Goal: Task Accomplishment & Management: Use online tool/utility

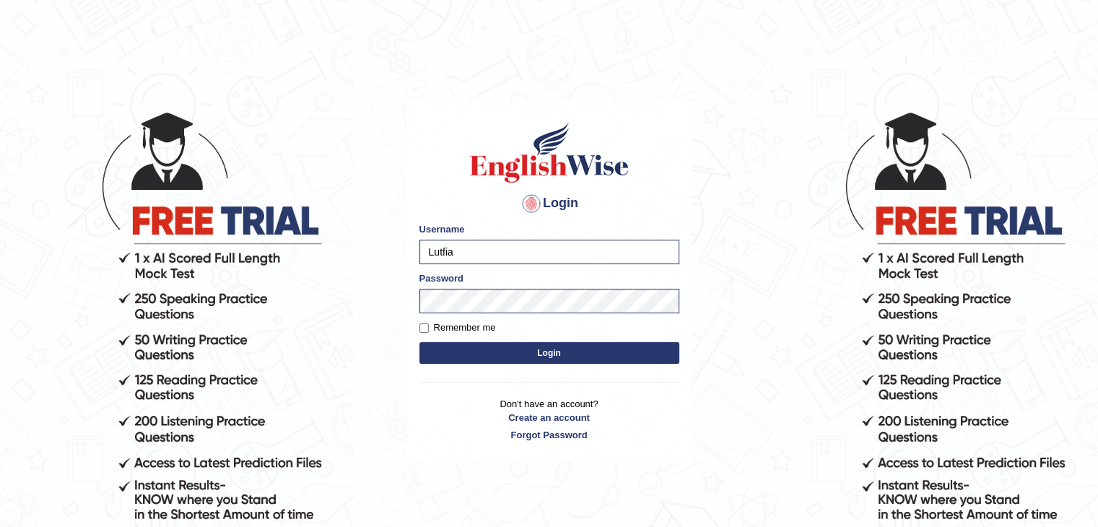
click at [419, 342] on button "Login" at bounding box center [549, 353] width 260 height 22
click at [478, 352] on button "Login" at bounding box center [549, 353] width 260 height 22
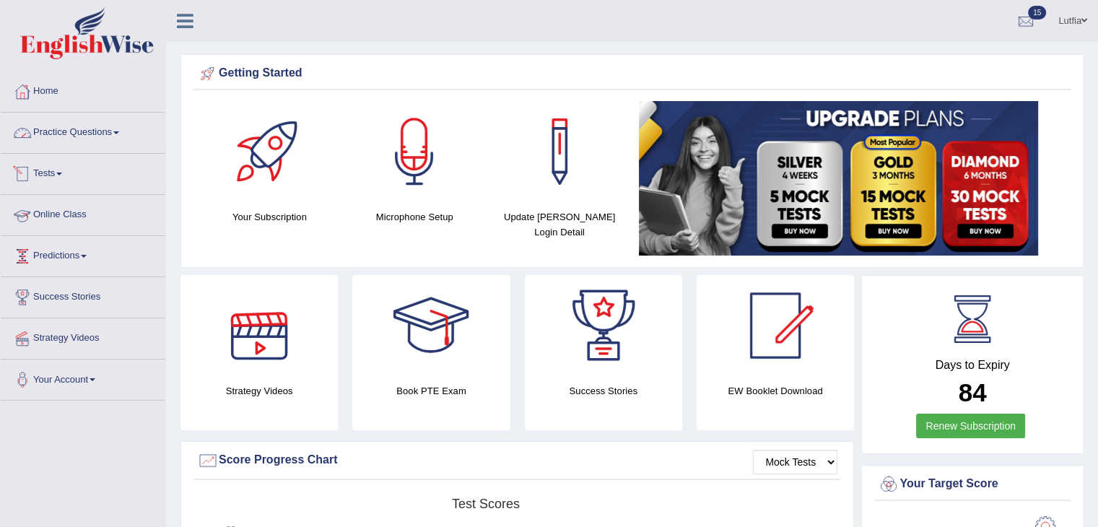
click at [96, 132] on link "Practice Questions" at bounding box center [83, 131] width 165 height 36
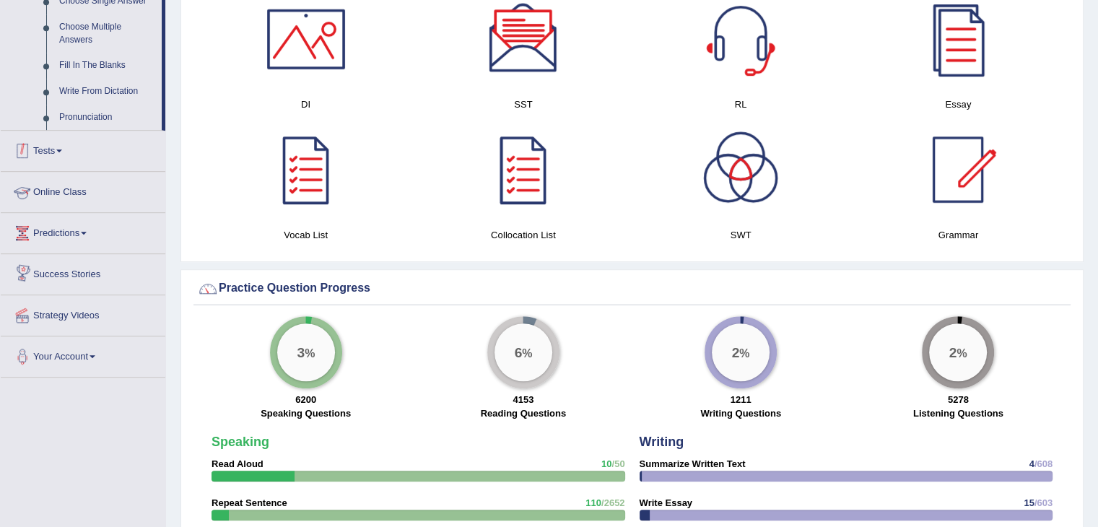
click at [61, 152] on link "Tests" at bounding box center [83, 149] width 165 height 36
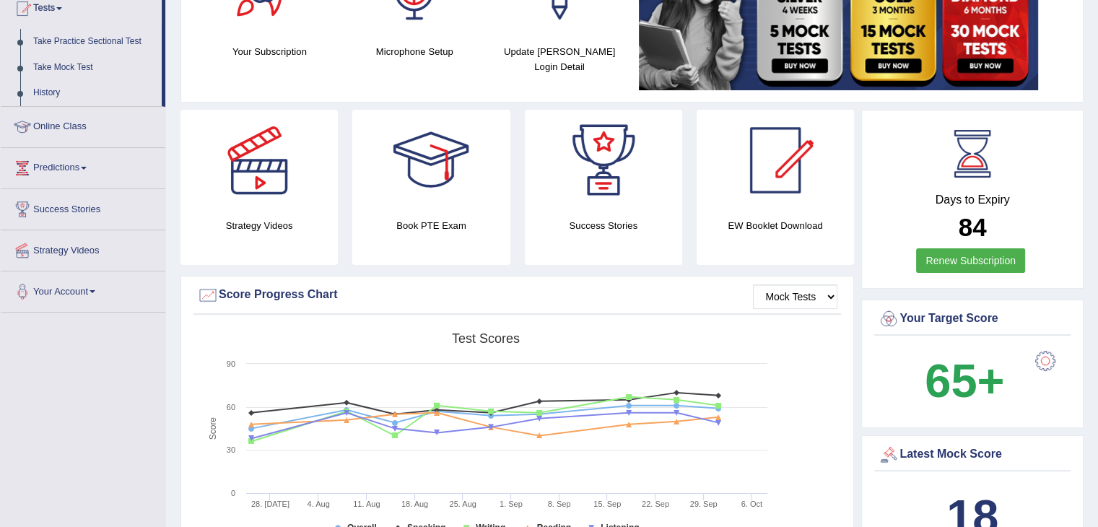
scroll to position [16, 0]
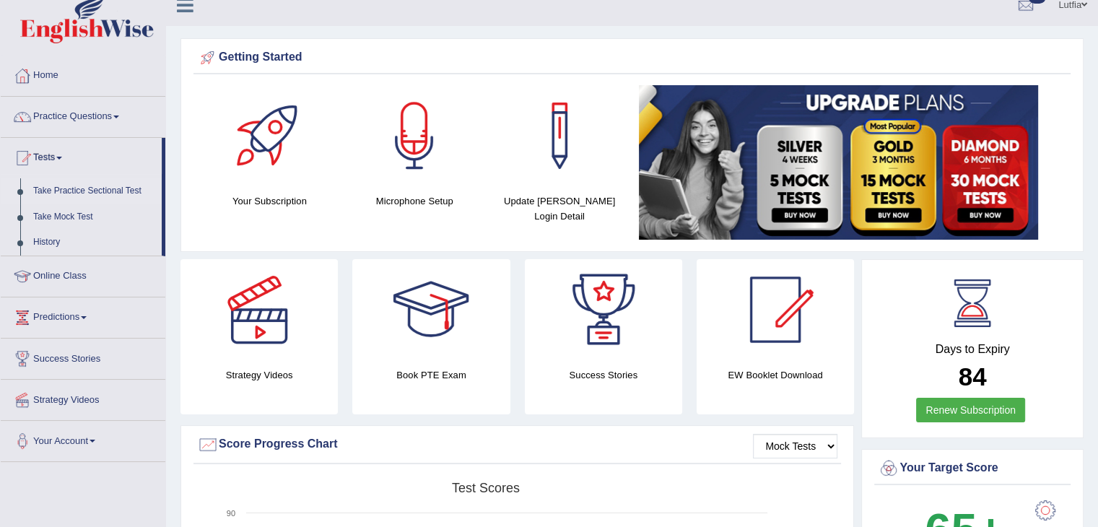
click at [78, 195] on link "Take Practice Sectional Test" at bounding box center [94, 191] width 135 height 26
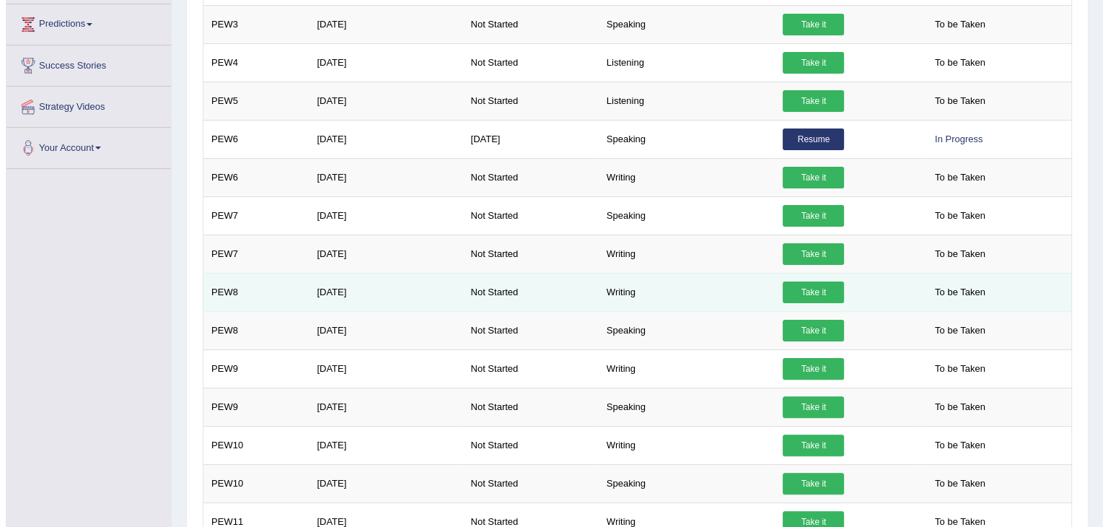
scroll to position [287, 0]
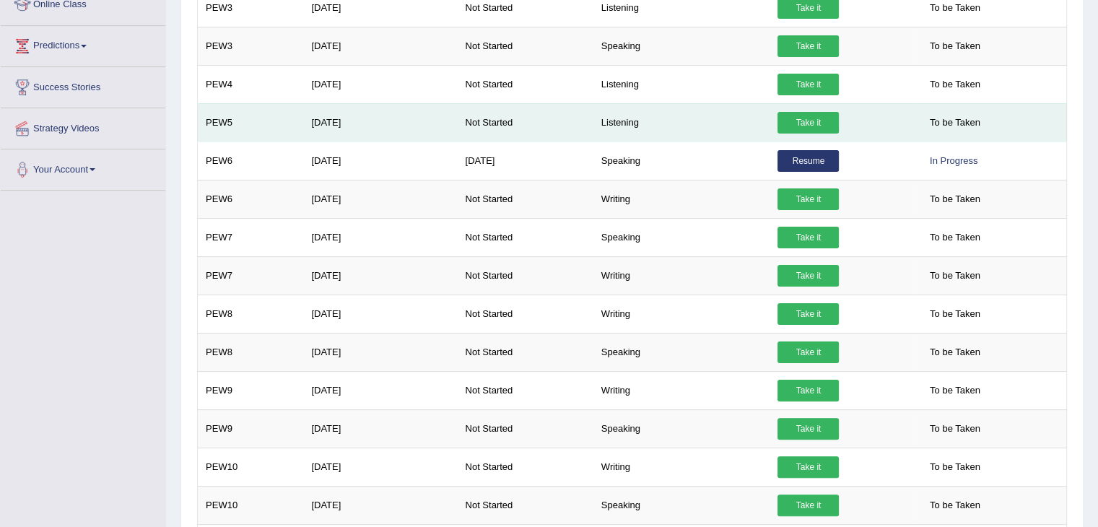
click at [814, 116] on link "Take it" at bounding box center [807, 123] width 61 height 22
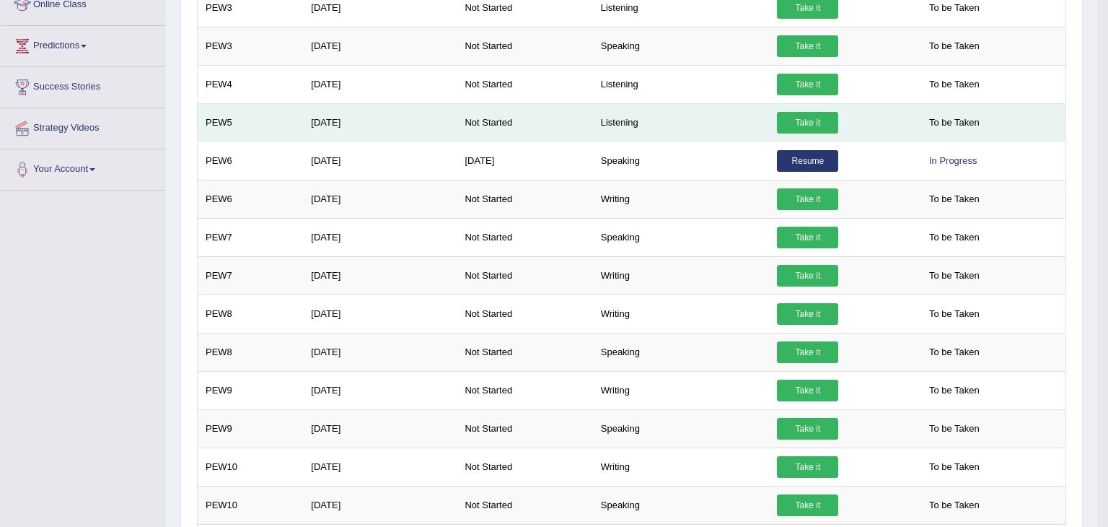
click at [814, 116] on div "× Have you watched our instructional video on how to take a Mock Test?listening…" at bounding box center [631, 269] width 877 height 701
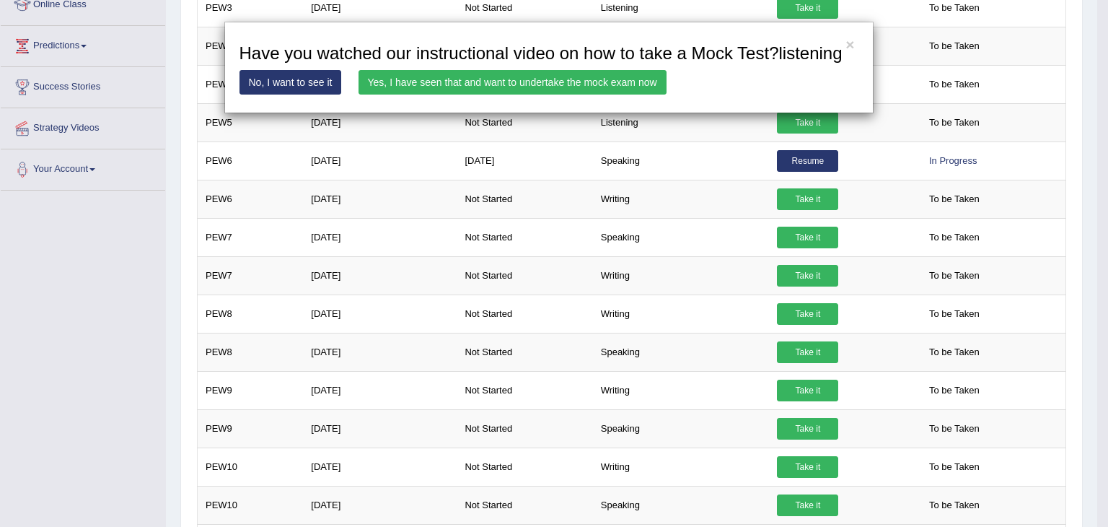
click at [603, 76] on link "Yes, I have seen that and want to undertake the mock exam now" at bounding box center [513, 82] width 308 height 25
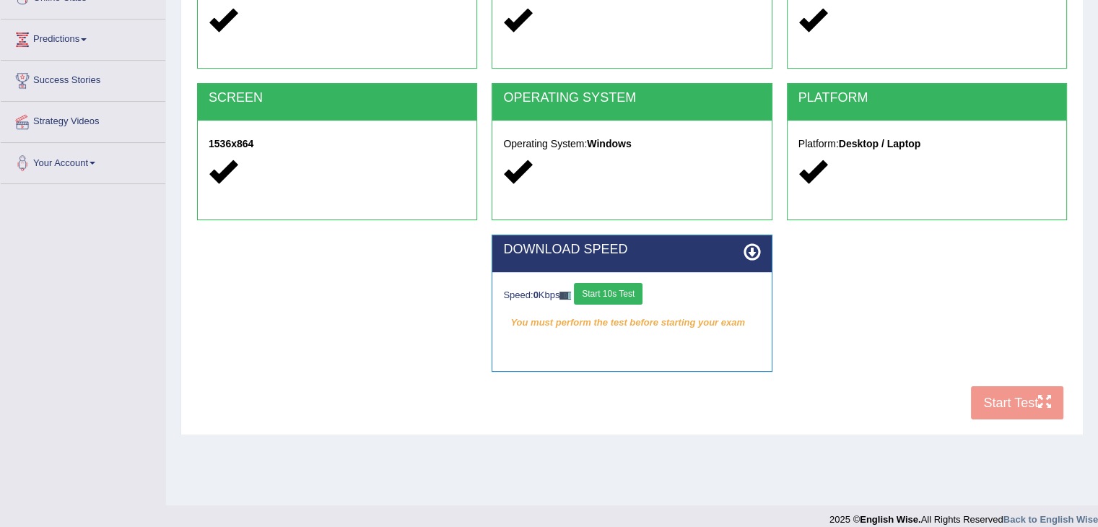
click at [600, 292] on button "Start 10s Test" at bounding box center [608, 294] width 69 height 22
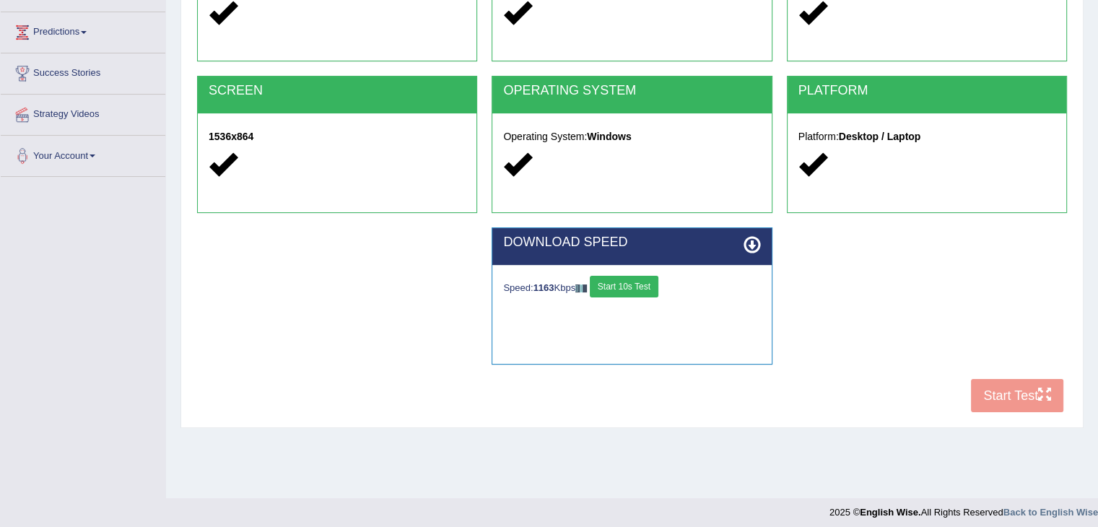
scroll to position [231, 0]
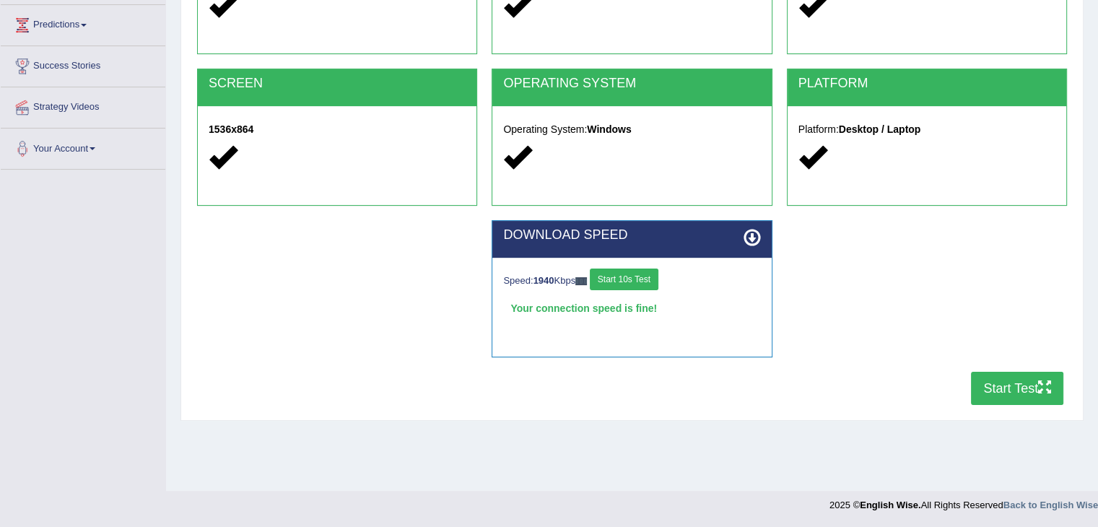
click at [1007, 380] on button "Start Test" at bounding box center [1017, 388] width 92 height 33
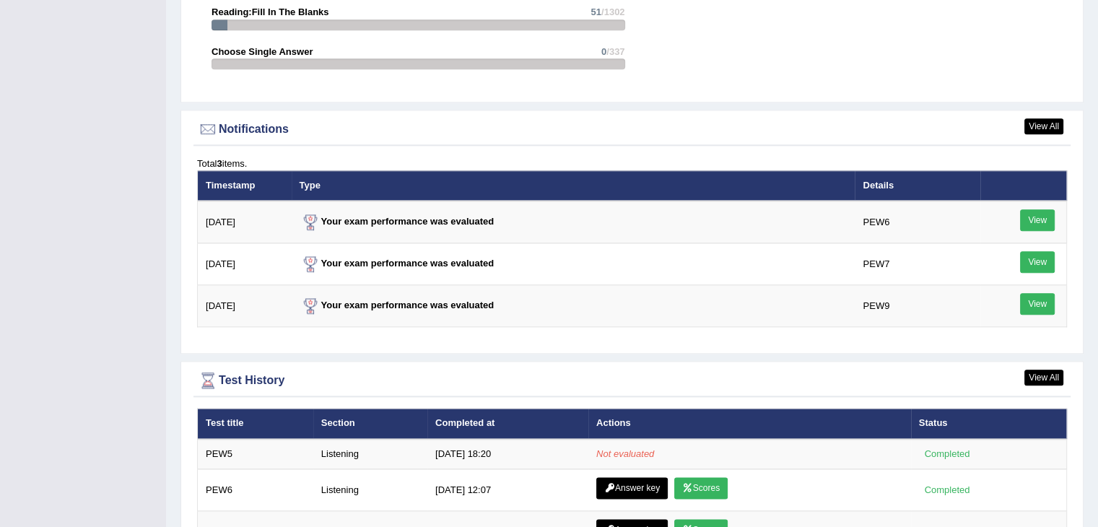
scroll to position [1804, 0]
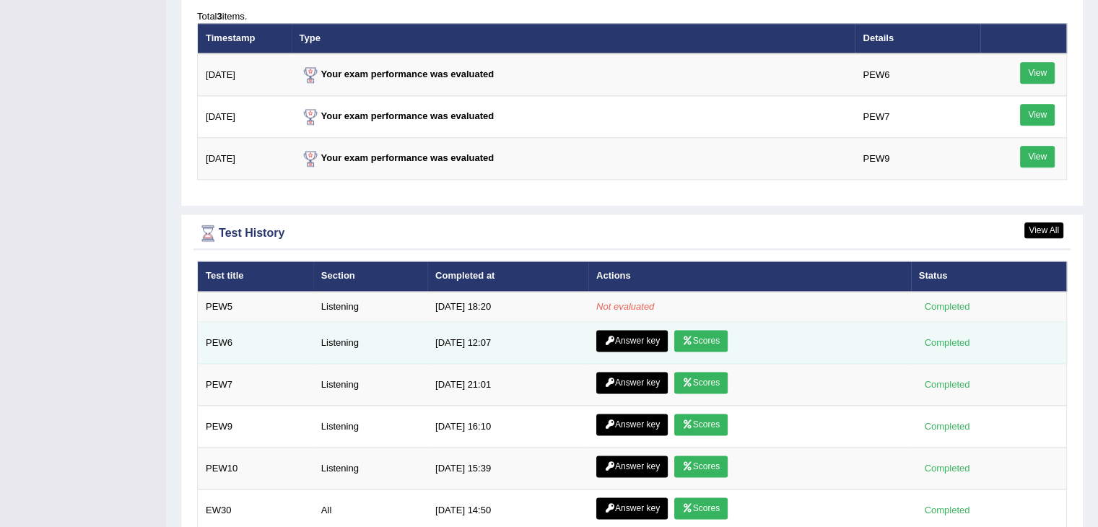
click at [637, 331] on link "Answer key" at bounding box center [631, 341] width 71 height 22
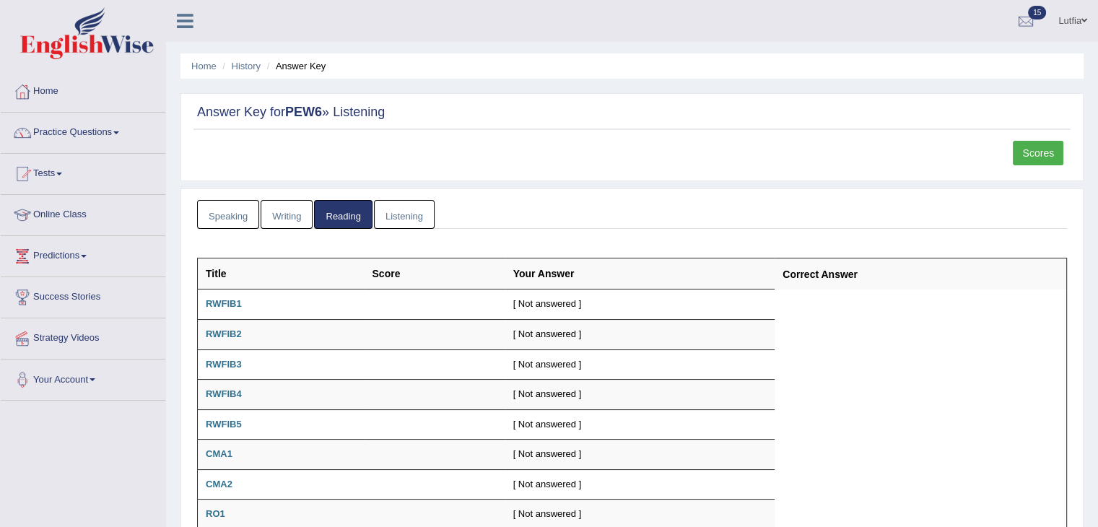
click at [411, 214] on link "Listening" at bounding box center [404, 215] width 61 height 30
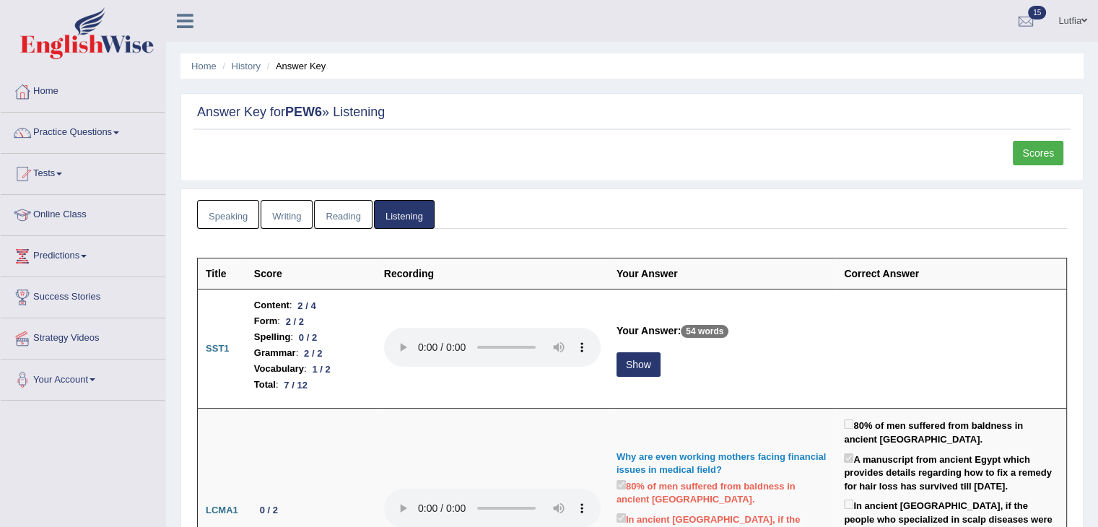
click at [402, 217] on link "Listening" at bounding box center [404, 215] width 61 height 30
click at [1025, 141] on link "Scores" at bounding box center [1037, 153] width 51 height 25
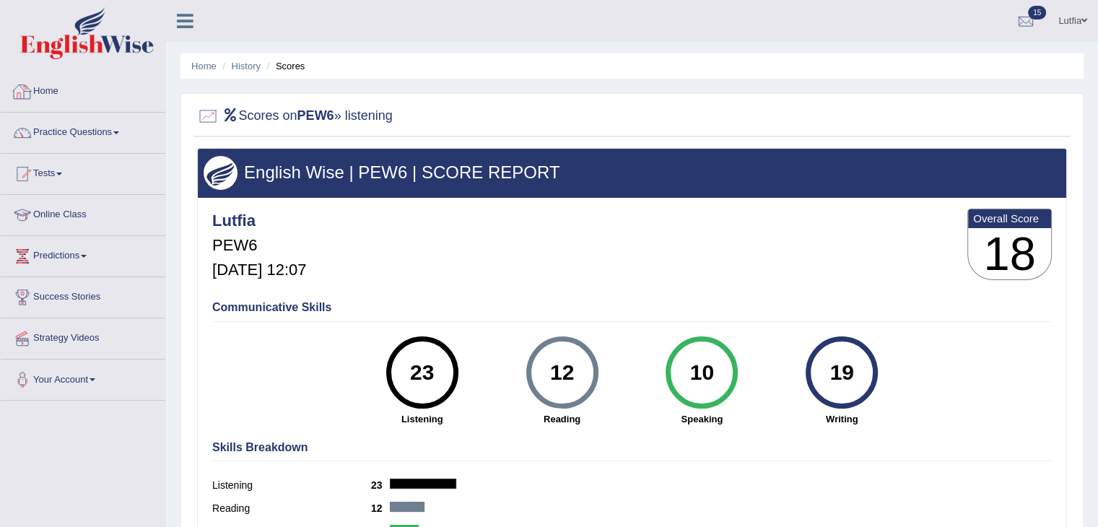
click at [56, 90] on link "Home" at bounding box center [83, 89] width 165 height 36
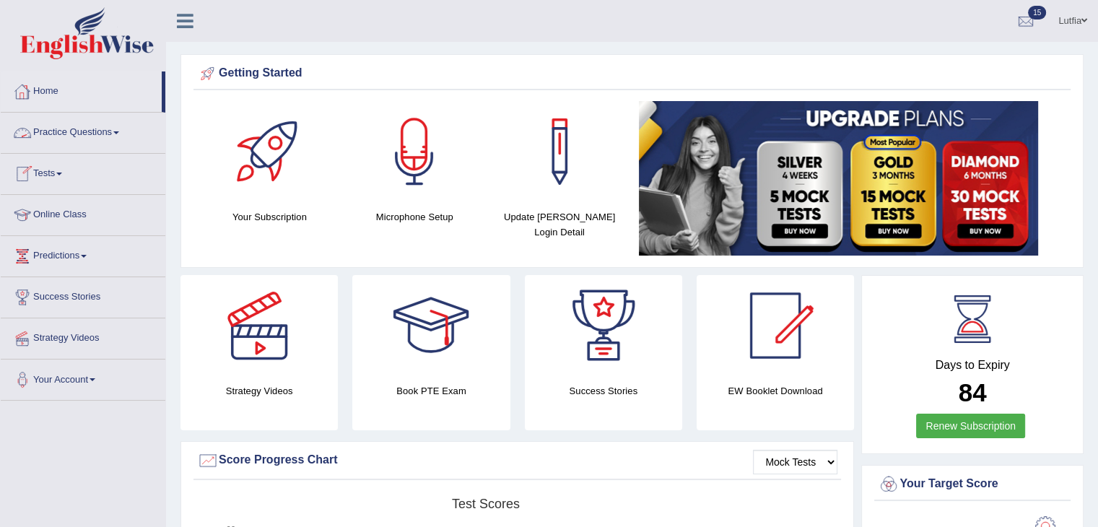
click at [42, 89] on link "Home" at bounding box center [81, 89] width 161 height 36
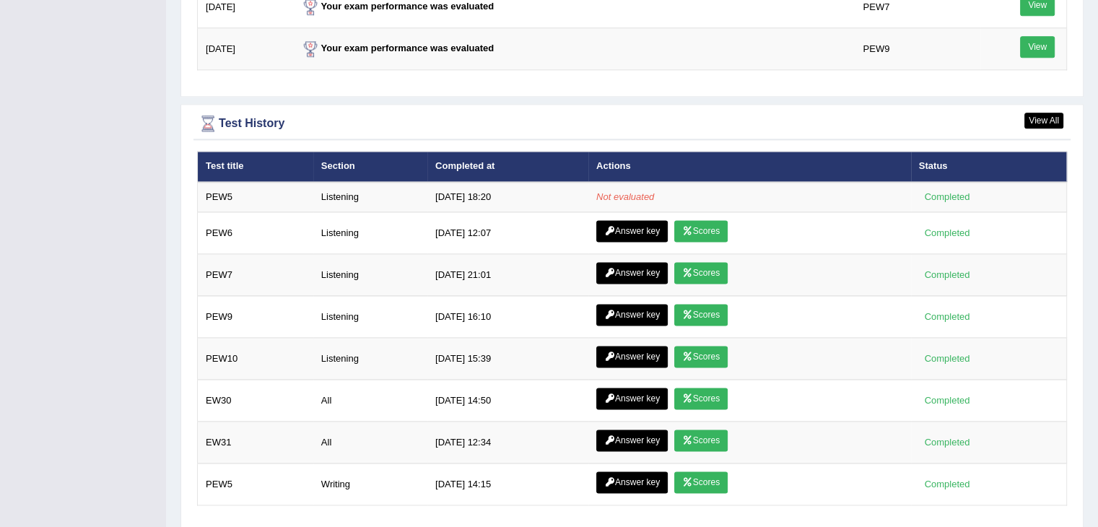
scroll to position [1914, 0]
